Goal: Task Accomplishment & Management: Complete application form

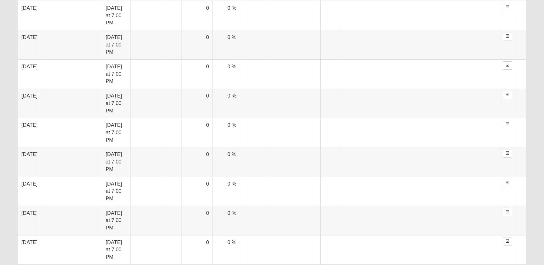
scroll to position [596, 0]
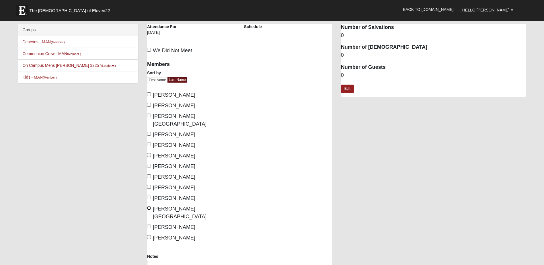
click at [148, 206] on input "Schultz, Lyndon" at bounding box center [149, 208] width 4 height 4
checkbox input "true"
click at [149, 95] on input "Baines, Wally" at bounding box center [149, 94] width 4 height 4
checkbox input "true"
click at [148, 115] on input "Bonstein, Chad" at bounding box center [149, 115] width 4 height 4
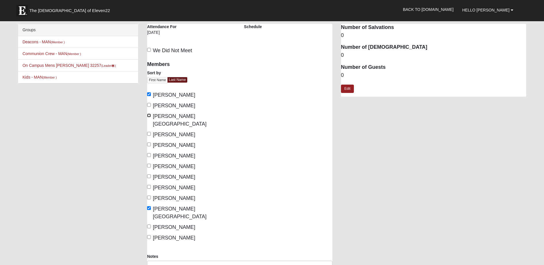
checkbox input "true"
click at [148, 104] on input "Bard, David" at bounding box center [149, 105] width 4 height 4
checkbox input "true"
click at [149, 153] on input "Perry, Matt" at bounding box center [149, 155] width 4 height 4
checkbox input "true"
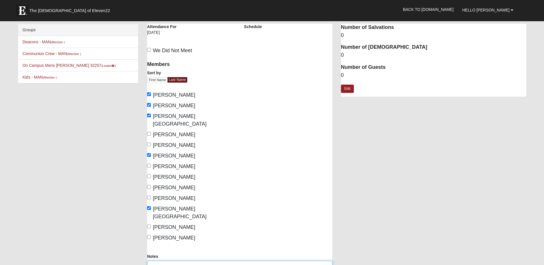
type textarea "Greg Smith,"
click at [149, 235] on input "Westmoreland, Justin" at bounding box center [149, 237] width 4 height 4
checkbox input "true"
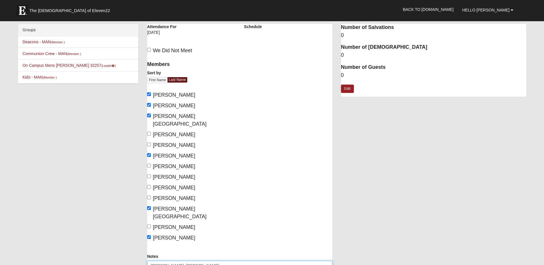
type textarea "Greg Smith, John Venosh,"
click at [148, 185] on input "Sadler, Jim" at bounding box center [149, 187] width 4 height 4
checkbox input "true"
click at [148, 195] on input "Schulhauser, Jason" at bounding box center [149, 197] width 4 height 4
checkbox input "true"
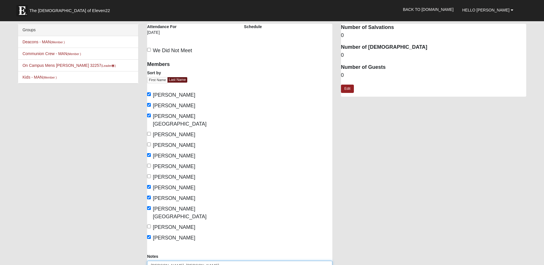
type textarea "Greg Smith, John Venosh, Chris Lowrey"
click at [149, 132] on input "Green, John" at bounding box center [149, 134] width 4 height 4
checkbox input "true"
click at [148, 164] on input "Riley, Larry" at bounding box center [149, 166] width 4 height 4
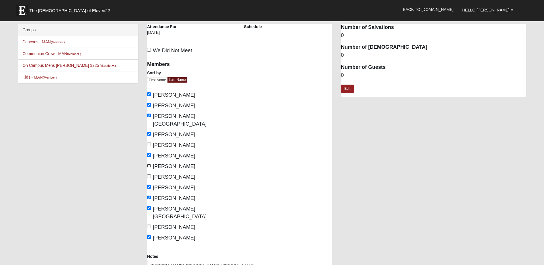
checkbox input "true"
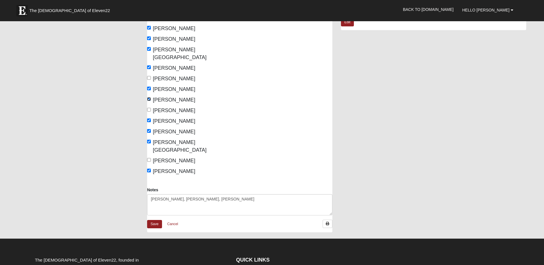
scroll to position [86, 0]
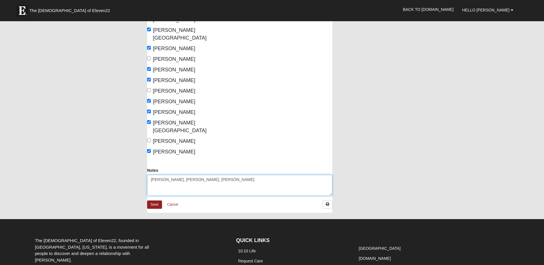
click at [150, 175] on textarea "Greg Smith, John Venosh, Chris Lowrey" at bounding box center [239, 185] width 185 height 21
type textarea "Repeat Visitors....[PERSON_NAME], [PERSON_NAME], [PERSON_NAME]"
click at [154, 200] on link "Save" at bounding box center [154, 204] width 15 height 8
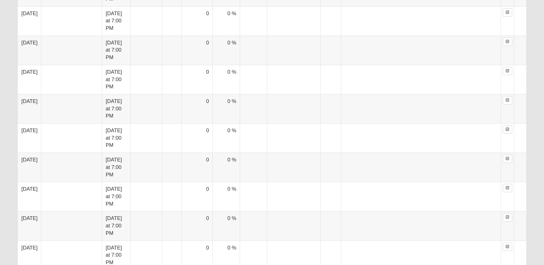
scroll to position [630, 0]
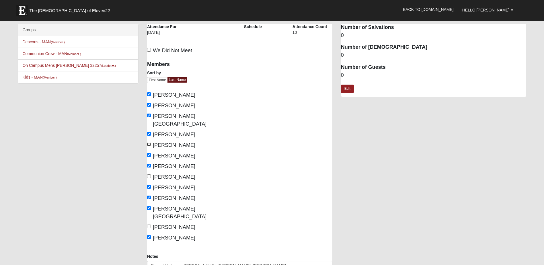
click at [150, 142] on input "Jones, Andy" at bounding box center [149, 144] width 4 height 4
checkbox input "true"
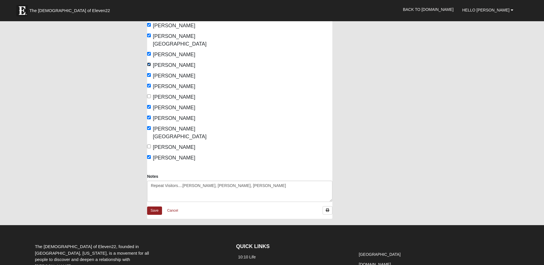
scroll to position [86, 0]
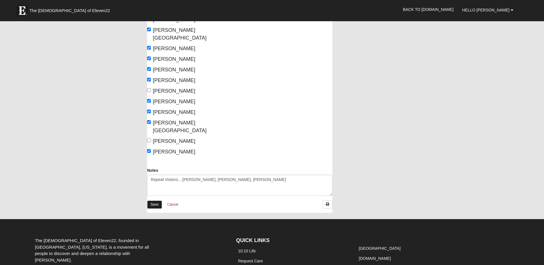
click at [155, 200] on link "Save" at bounding box center [154, 204] width 15 height 8
